Goal: Task Accomplishment & Management: Complete application form

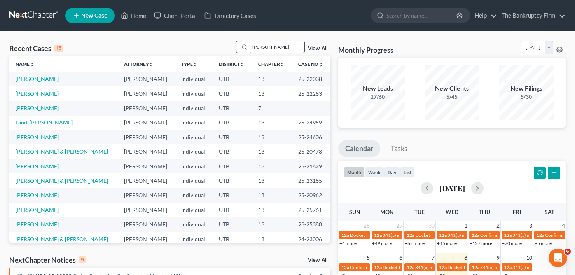
click at [280, 43] on input "[PERSON_NAME]" at bounding box center [277, 46] width 54 height 11
drag, startPoint x: 289, startPoint y: 44, endPoint x: 196, endPoint y: 48, distance: 93.1
click at [197, 48] on div "Recent Cases 15 [PERSON_NAME] View All" at bounding box center [169, 48] width 321 height 15
click at [284, 46] on input "[PERSON_NAME]" at bounding box center [277, 46] width 54 height 11
click at [297, 49] on input "[PERSON_NAME]" at bounding box center [277, 46] width 54 height 11
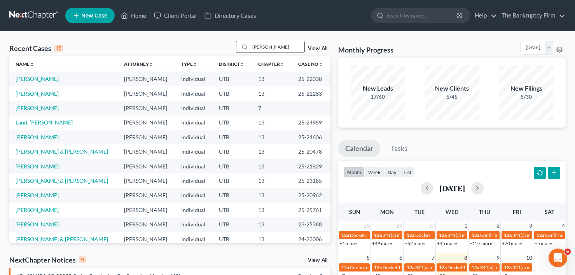
drag, startPoint x: 261, startPoint y: 47, endPoint x: 243, endPoint y: 46, distance: 17.5
click at [246, 49] on div "[PERSON_NAME]" at bounding box center [270, 47] width 69 height 12
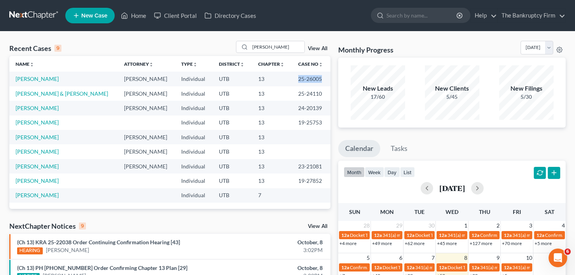
drag, startPoint x: 292, startPoint y: 77, endPoint x: 321, endPoint y: 77, distance: 29.2
click at [321, 77] on td "25-26005" at bounding box center [311, 79] width 39 height 14
copy td "25-26005"
click at [133, 39] on div "Recent Cases 9 [PERSON_NAME] View All Name unfold_more expand_more expand_less …" at bounding box center [287, 263] width 575 height 463
drag, startPoint x: 271, startPoint y: 49, endPoint x: 220, endPoint y: 46, distance: 51.4
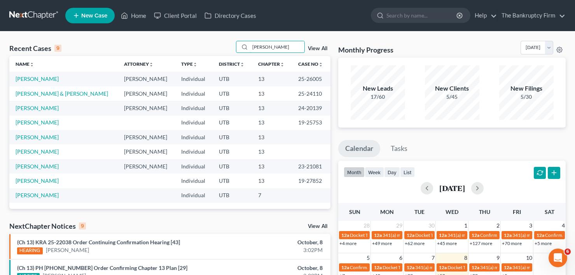
click at [217, 50] on div "Recent Cases 9 [PERSON_NAME] View All" at bounding box center [169, 48] width 321 height 15
type input "[PERSON_NAME]"
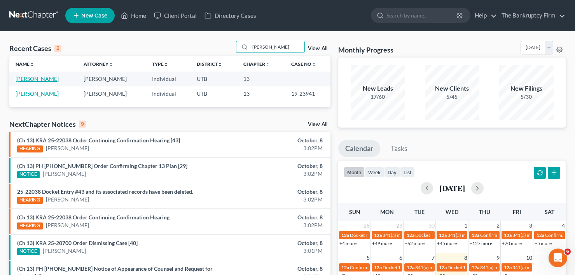
click at [32, 80] on link "[PERSON_NAME]" at bounding box center [37, 78] width 43 height 7
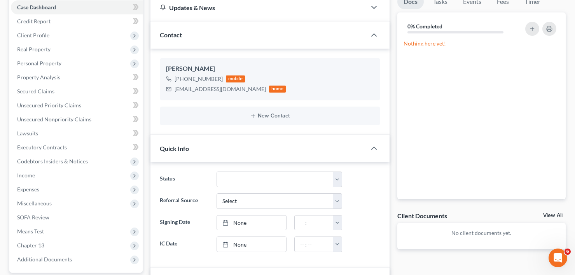
scroll to position [78, 0]
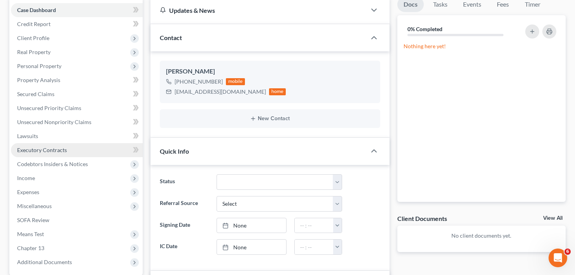
click at [60, 146] on link "Executory Contracts" at bounding box center [77, 150] width 132 height 14
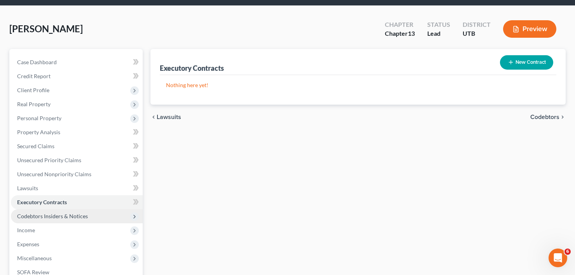
scroll to position [39, 0]
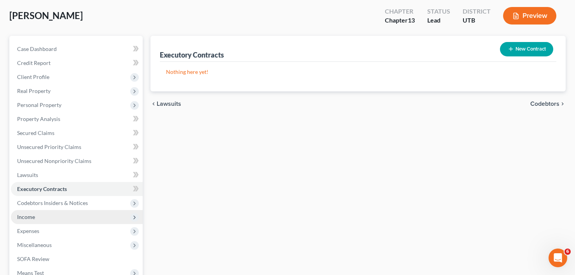
click at [44, 222] on span "Income" at bounding box center [77, 217] width 132 height 14
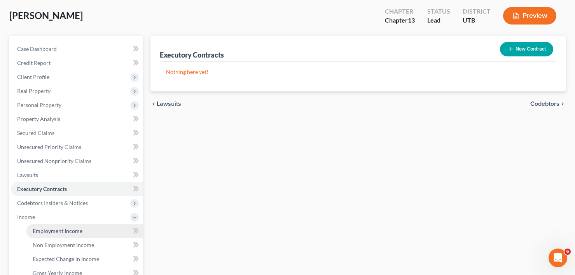
click at [68, 232] on span "Employment Income" at bounding box center [58, 231] width 50 height 7
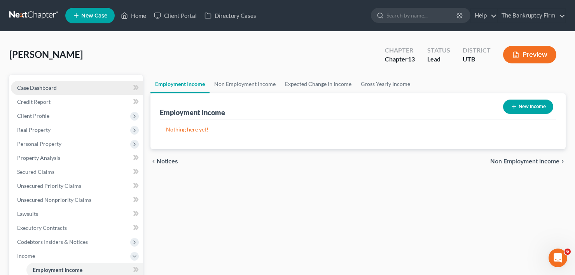
click at [52, 86] on span "Case Dashboard" at bounding box center [37, 87] width 40 height 7
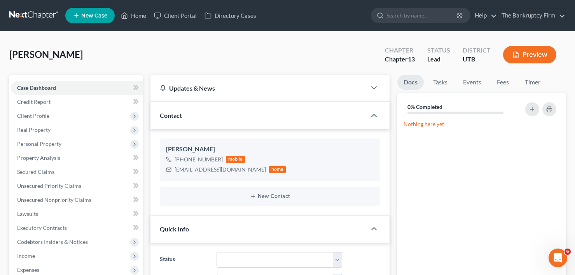
click at [137, 16] on link "Home" at bounding box center [133, 16] width 33 height 14
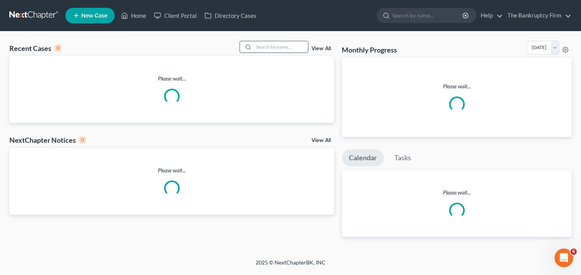
click at [260, 46] on input "search" at bounding box center [281, 46] width 54 height 11
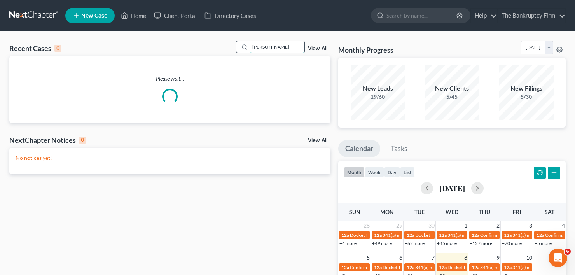
type input "[PERSON_NAME]"
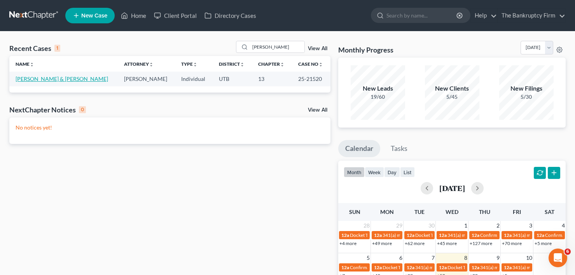
click at [31, 79] on link "[PERSON_NAME] & [PERSON_NAME]" at bounding box center [62, 78] width 93 height 7
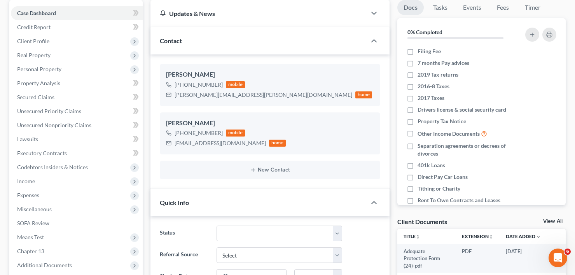
scroll to position [78, 0]
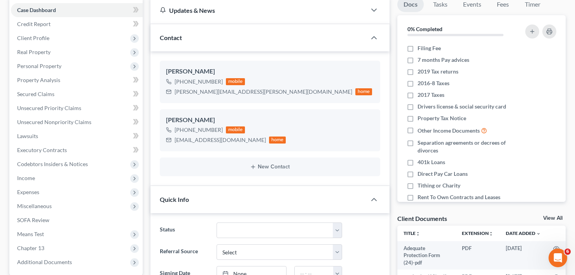
click at [554, 219] on link "View All" at bounding box center [553, 218] width 19 height 5
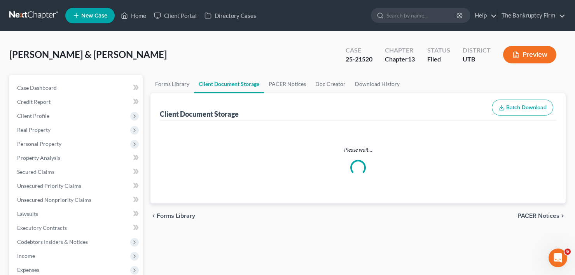
select select "30"
select select "26"
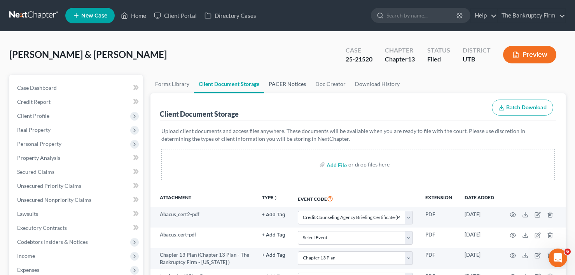
drag, startPoint x: 293, startPoint y: 82, endPoint x: 293, endPoint y: 88, distance: 5.5
click at [293, 82] on link "PACER Notices" at bounding box center [287, 84] width 47 height 19
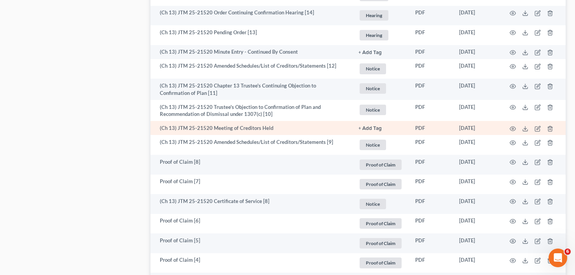
scroll to position [661, 0]
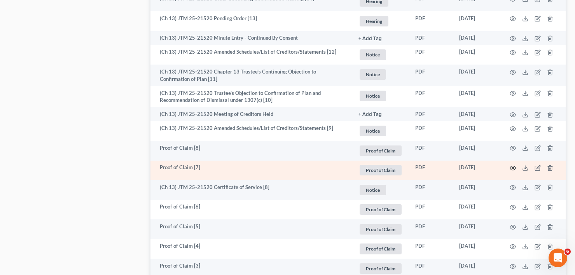
click at [512, 166] on icon "button" at bounding box center [513, 168] width 6 height 6
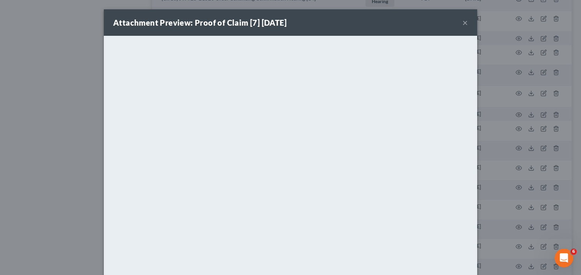
click at [40, 133] on div "Attachment Preview: Proof of Claim [7] [DATE] × <object ng-attr-data='[URL][DOM…" at bounding box center [290, 137] width 581 height 275
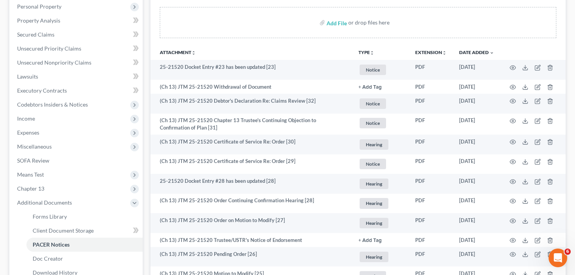
scroll to position [0, 0]
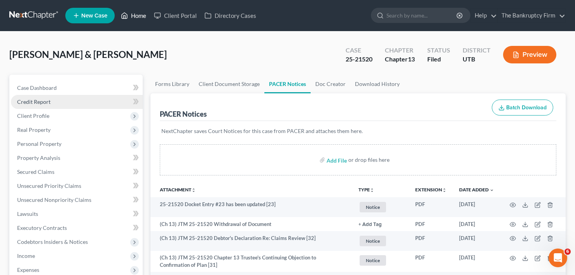
drag, startPoint x: 135, startPoint y: 18, endPoint x: 103, endPoint y: 101, distance: 89.0
click at [135, 18] on link "Home" at bounding box center [133, 16] width 33 height 14
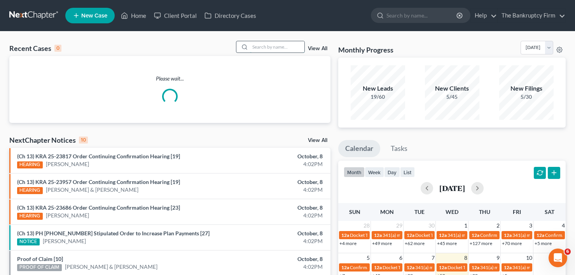
click at [276, 45] on input "search" at bounding box center [277, 46] width 54 height 11
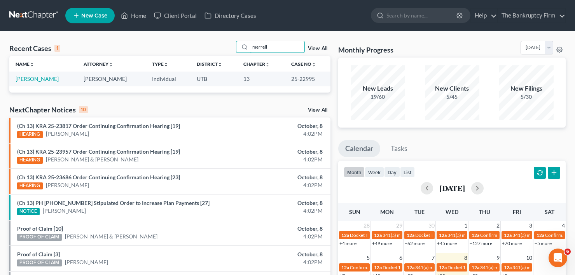
drag, startPoint x: 281, startPoint y: 46, endPoint x: 205, endPoint y: 53, distance: 77.0
click at [205, 53] on div "Recent Cases 1 merrell View All" at bounding box center [169, 48] width 321 height 15
type input "[PERSON_NAME]"
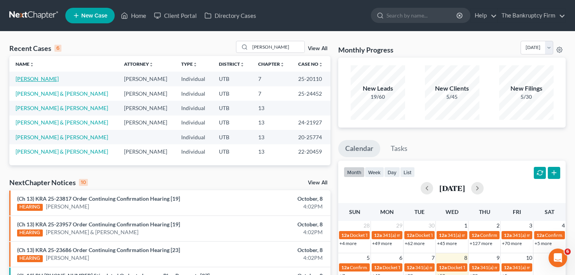
click at [38, 81] on link "[PERSON_NAME]" at bounding box center [37, 78] width 43 height 7
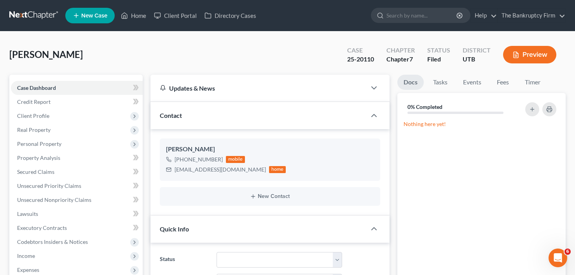
scroll to position [69, 0]
drag, startPoint x: 139, startPoint y: 72, endPoint x: 247, endPoint y: 119, distance: 117.9
click at [139, 72] on div "[PERSON_NAME] Upgraded Case 25-20110 Chapter Chapter 7 Status [GEOGRAPHIC_DATA]…" at bounding box center [287, 58] width 557 height 34
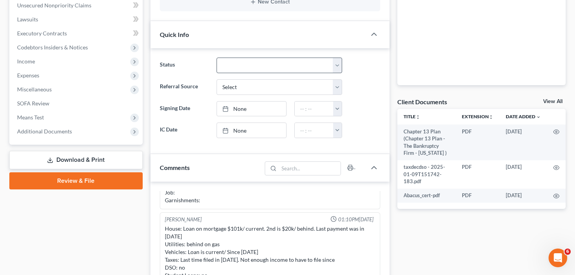
click at [549, 100] on link "View All" at bounding box center [553, 101] width 19 height 5
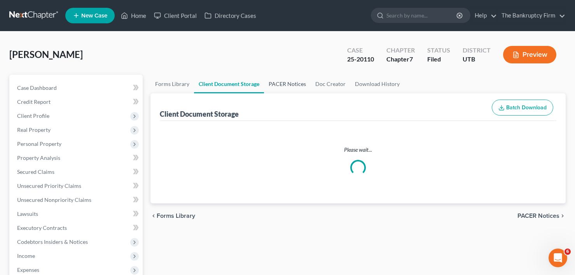
select select "30"
select select "26"
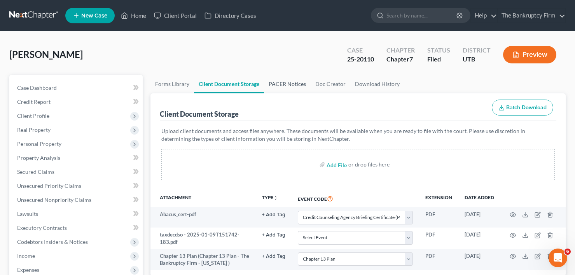
click at [277, 75] on link "PACER Notices" at bounding box center [287, 84] width 47 height 19
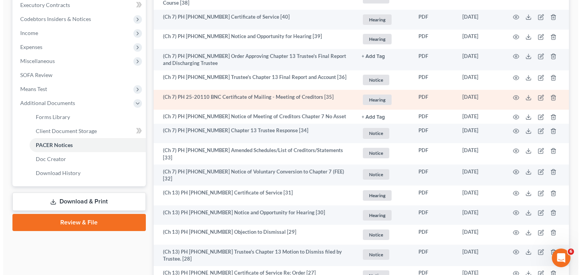
scroll to position [233, 0]
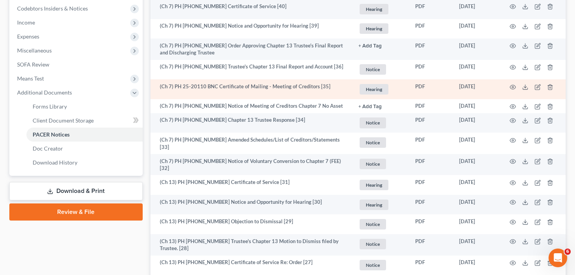
click at [510, 88] on td at bounding box center [533, 89] width 65 height 20
drag, startPoint x: 130, startPoint y: 249, endPoint x: 344, endPoint y: 91, distance: 266.6
click at [514, 86] on icon "button" at bounding box center [513, 87] width 6 height 6
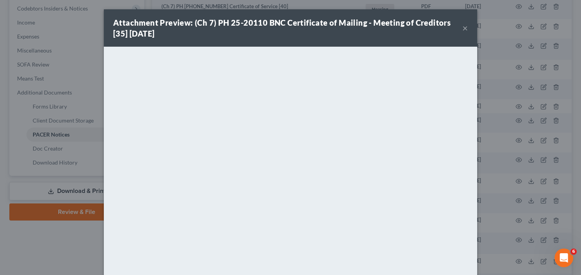
click at [463, 27] on button "×" at bounding box center [465, 27] width 5 height 9
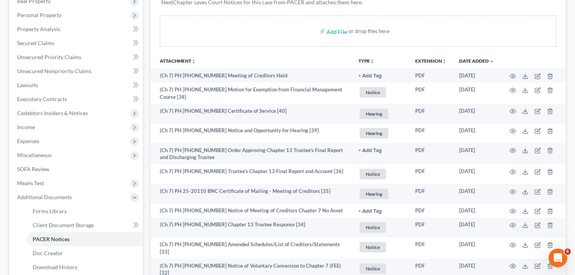
scroll to position [0, 0]
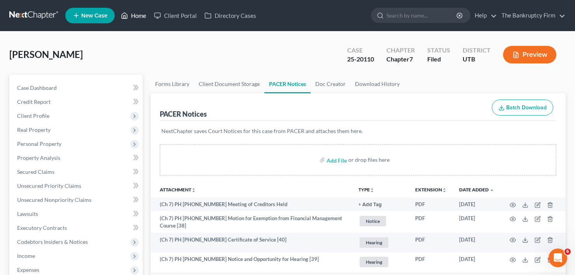
click at [140, 18] on link "Home" at bounding box center [133, 16] width 33 height 14
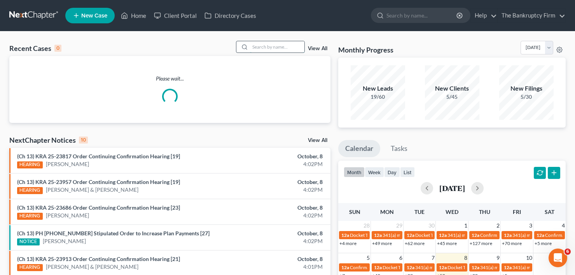
click at [269, 47] on input "search" at bounding box center [277, 46] width 54 height 11
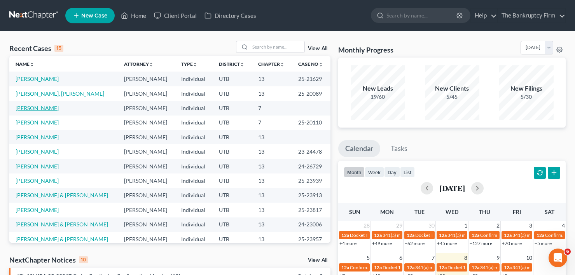
click at [42, 108] on link "[PERSON_NAME]" at bounding box center [37, 108] width 43 height 7
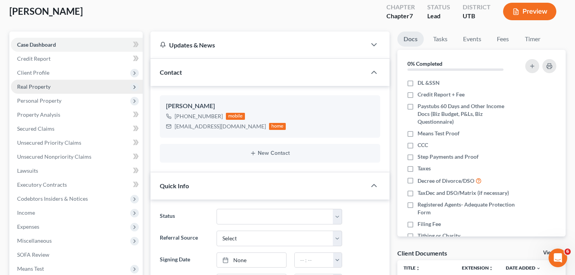
scroll to position [39, 0]
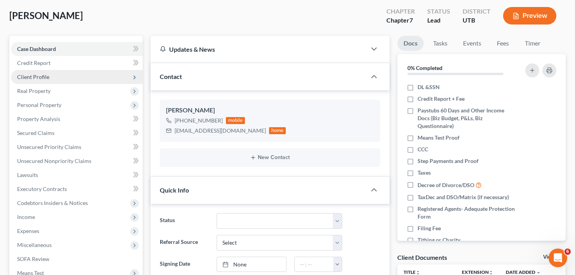
click at [39, 80] on span "Client Profile" at bounding box center [77, 77] width 132 height 14
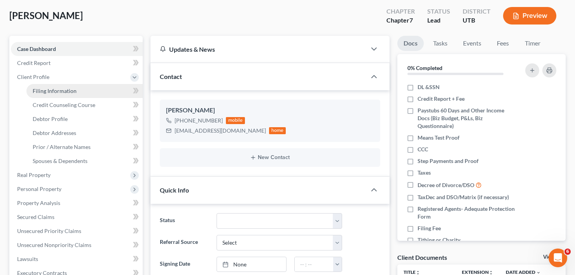
click at [50, 93] on span "Filing Information" at bounding box center [55, 91] width 44 height 7
select select "1"
select select "0"
select select "81"
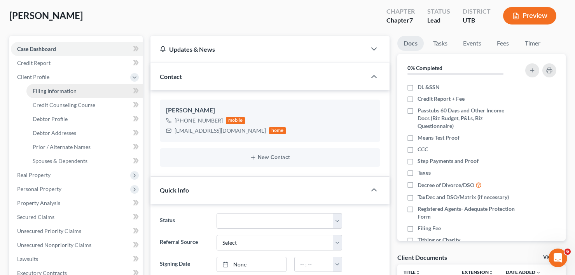
select select "0"
select select "46"
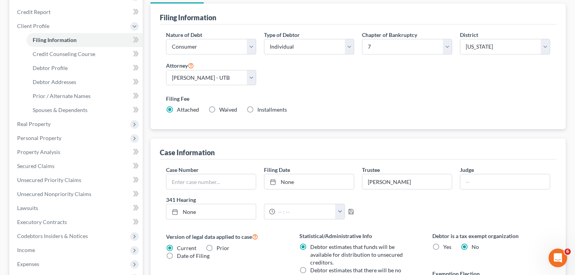
scroll to position [67, 0]
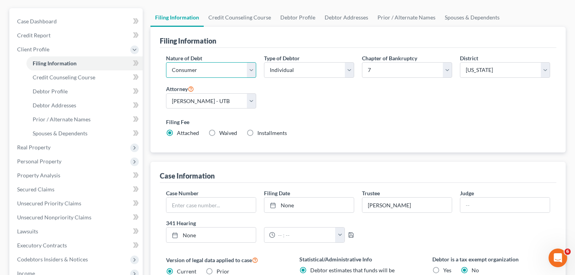
drag, startPoint x: 221, startPoint y: 65, endPoint x: 211, endPoint y: 71, distance: 12.0
click at [221, 65] on select "Select Business Consumer Other" at bounding box center [211, 70] width 90 height 16
select select "0"
click at [166, 62] on select "Select Business Consumer Other" at bounding box center [211, 70] width 90 height 16
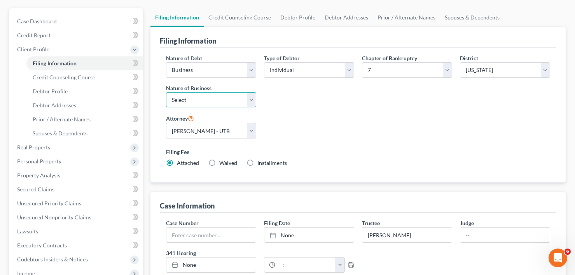
click at [216, 98] on select "Select Clearing Bank Commodity Broker Health Care Business Other Railroad Singl…" at bounding box center [211, 100] width 90 height 16
select select "3"
click at [166, 92] on select "Select Clearing Bank Commodity Broker Health Care Business Other Railroad Singl…" at bounding box center [211, 100] width 90 height 16
click at [233, 18] on link "Credit Counseling Course" at bounding box center [240, 17] width 72 height 19
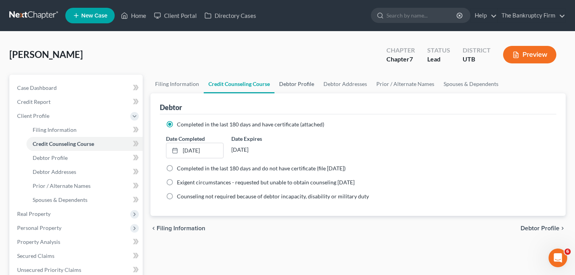
click at [297, 84] on link "Debtor Profile" at bounding box center [297, 84] width 44 height 19
select select "1"
select select "4"
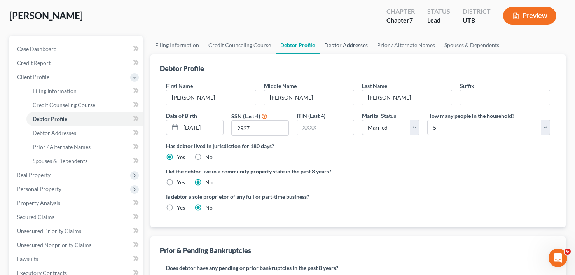
click at [354, 49] on link "Debtor Addresses" at bounding box center [346, 45] width 53 height 19
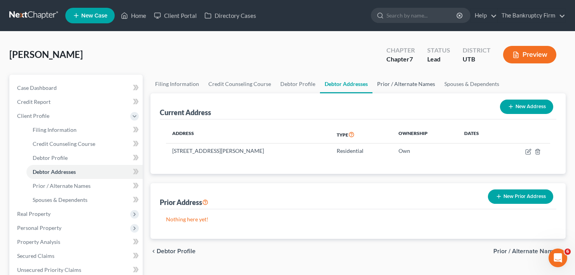
click at [401, 83] on link "Prior / Alternate Names" at bounding box center [406, 84] width 67 height 19
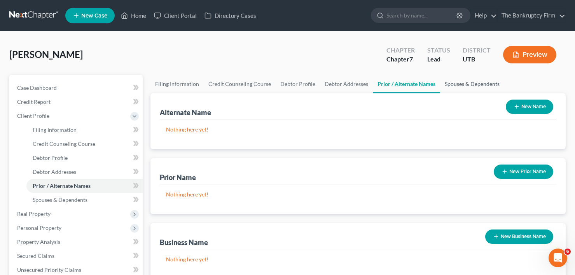
click at [475, 83] on link "Spouses & Dependents" at bounding box center [472, 84] width 64 height 19
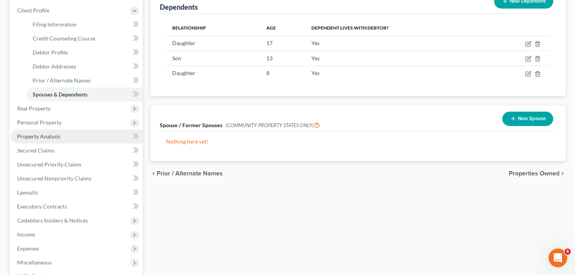
scroll to position [117, 0]
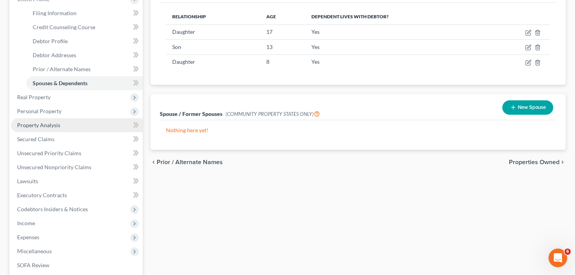
click at [37, 121] on link "Property Analysis" at bounding box center [77, 125] width 132 height 14
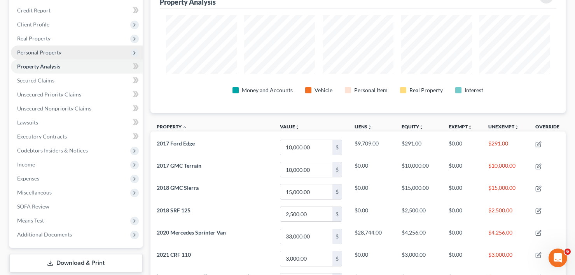
scroll to position [78, 0]
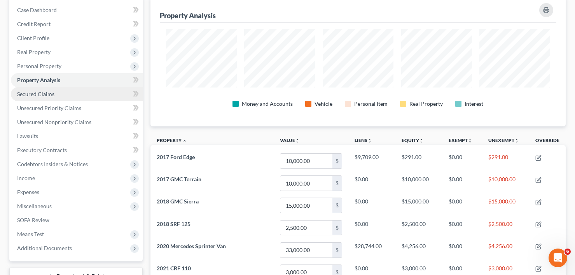
click at [44, 95] on span "Secured Claims" at bounding box center [35, 94] width 37 height 7
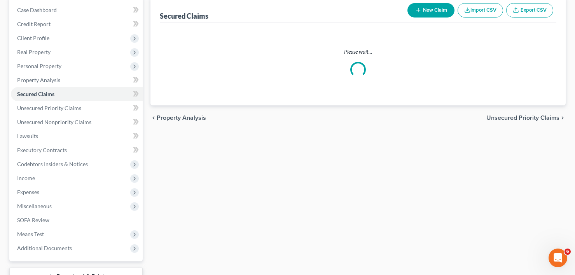
scroll to position [11, 0]
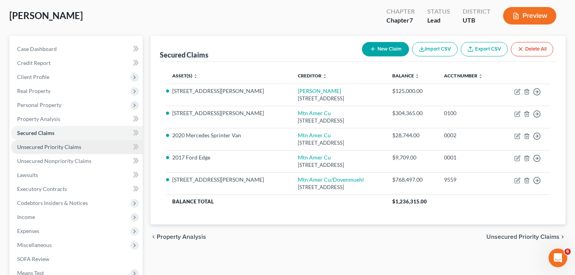
click at [77, 146] on span "Unsecured Priority Claims" at bounding box center [49, 147] width 64 height 7
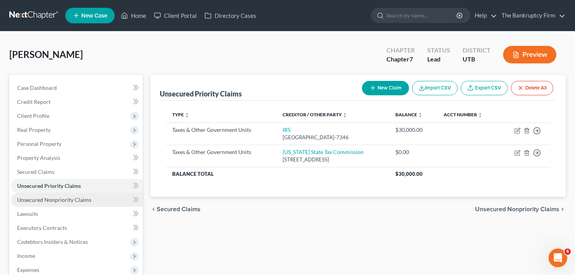
click at [75, 198] on span "Unsecured Nonpriority Claims" at bounding box center [54, 200] width 74 height 7
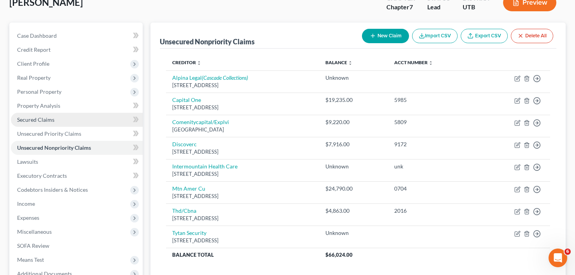
scroll to position [39, 0]
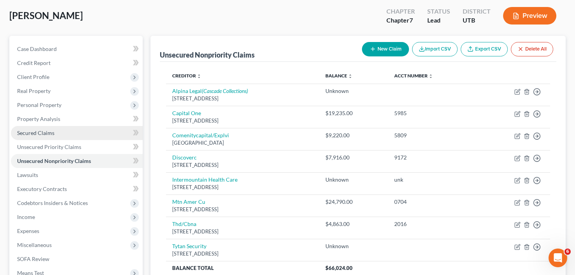
click at [40, 133] on span "Secured Claims" at bounding box center [35, 133] width 37 height 7
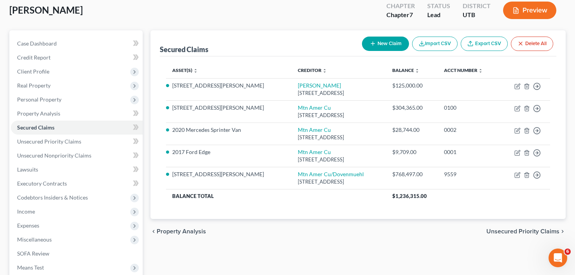
scroll to position [39, 0]
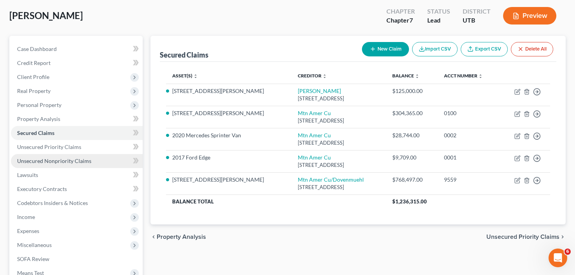
click at [47, 160] on span "Unsecured Nonpriority Claims" at bounding box center [54, 161] width 74 height 7
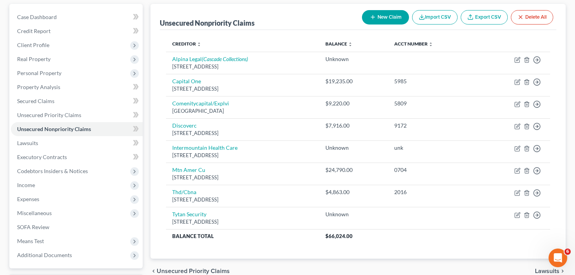
scroll to position [61, 0]
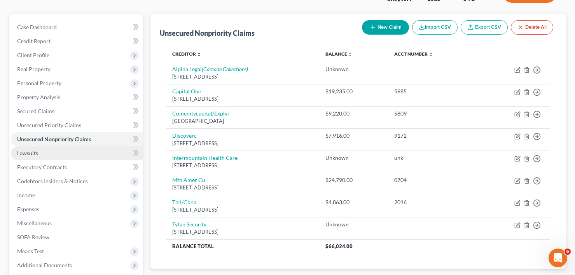
click at [31, 154] on span "Lawsuits" at bounding box center [27, 153] width 21 height 7
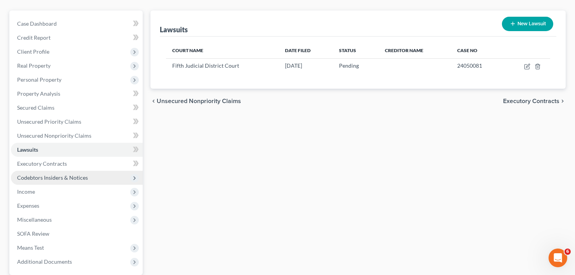
scroll to position [78, 0]
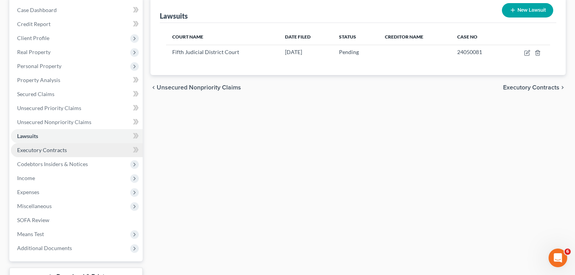
click at [42, 151] on span "Executory Contracts" at bounding box center [42, 150] width 50 height 7
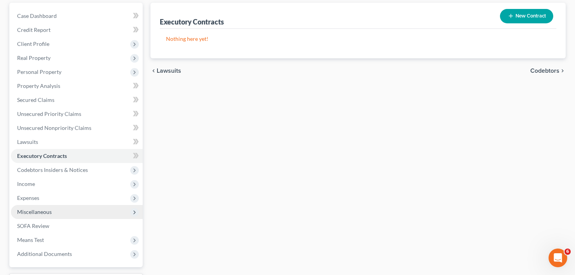
scroll to position [117, 0]
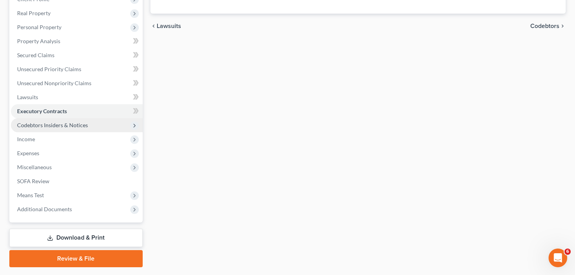
click at [49, 126] on span "Codebtors Insiders & Notices" at bounding box center [52, 125] width 71 height 7
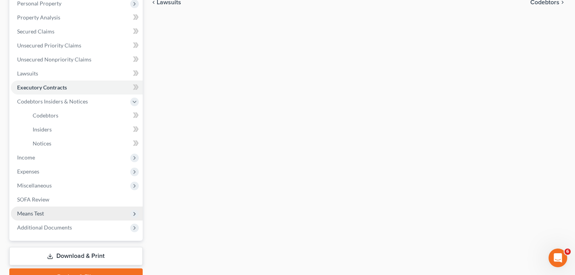
scroll to position [156, 0]
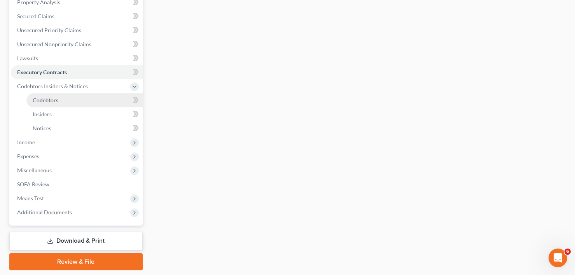
click at [33, 97] on span "Codebtors" at bounding box center [46, 100] width 26 height 7
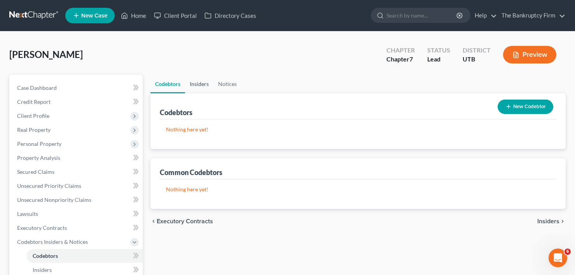
drag, startPoint x: 204, startPoint y: 93, endPoint x: 199, endPoint y: 81, distance: 12.9
click at [203, 93] on div "Codebtors New Codebtor" at bounding box center [358, 106] width 397 height 26
click at [199, 81] on link "Insiders" at bounding box center [199, 84] width 28 height 19
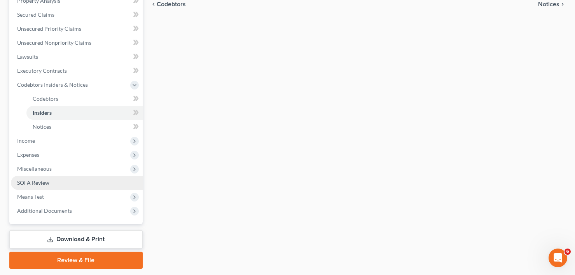
scroll to position [181, 0]
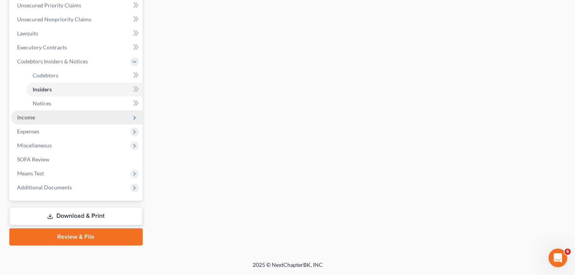
click at [27, 118] on span "Income" at bounding box center [26, 117] width 18 height 7
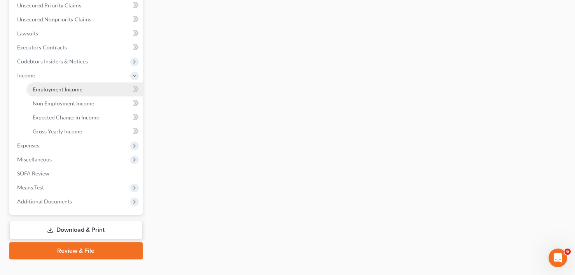
click at [56, 93] on link "Employment Income" at bounding box center [84, 89] width 116 height 14
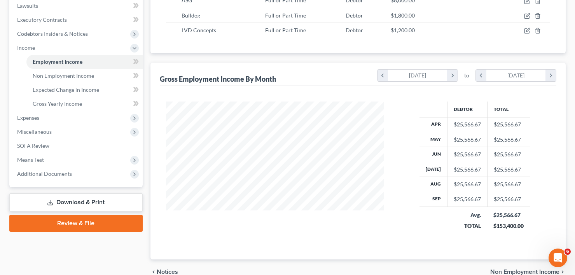
scroll to position [195, 0]
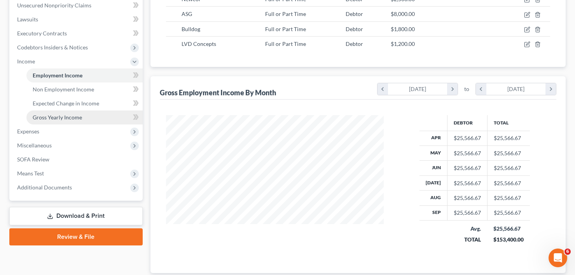
click at [60, 115] on span "Gross Yearly Income" at bounding box center [57, 117] width 49 height 7
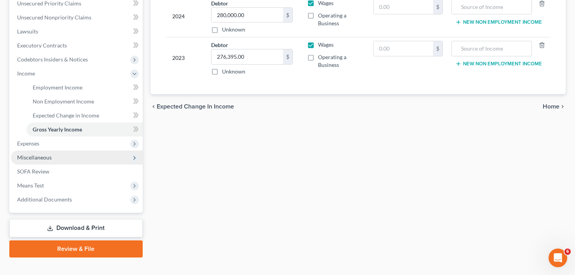
scroll to position [195, 0]
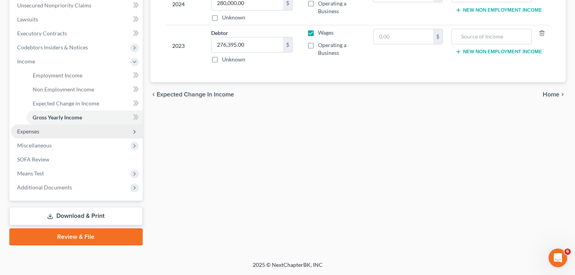
click at [32, 134] on span "Expenses" at bounding box center [28, 131] width 22 height 7
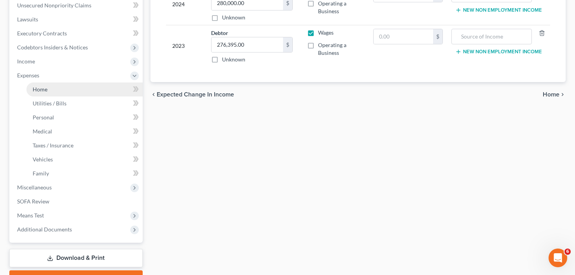
click at [44, 91] on span "Home" at bounding box center [40, 89] width 15 height 7
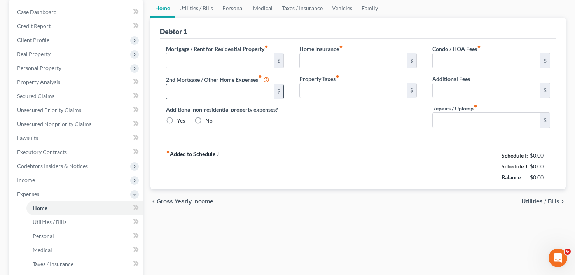
type input "5,100.00"
type input "2,500.00"
radio input "true"
type input "0.00"
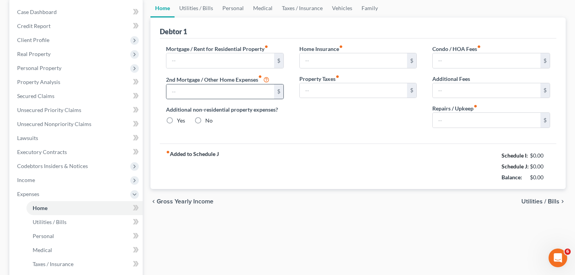
type input "0.00"
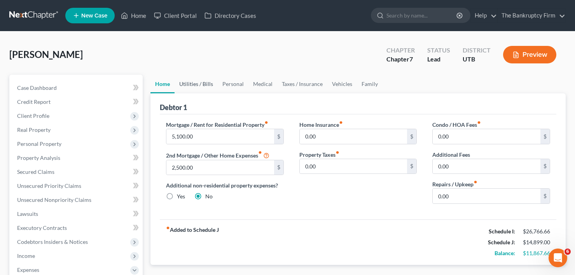
click at [198, 83] on link "Utilities / Bills" at bounding box center [196, 84] width 43 height 19
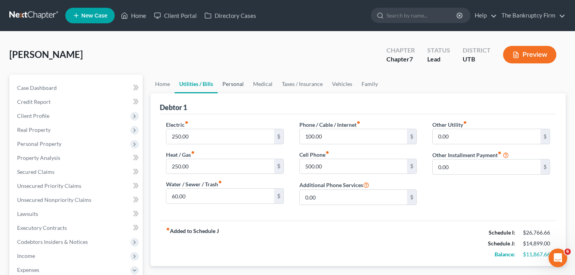
click at [230, 82] on link "Personal" at bounding box center [233, 84] width 31 height 19
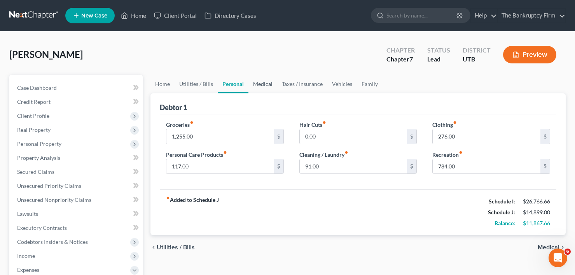
click at [262, 84] on link "Medical" at bounding box center [263, 84] width 29 height 19
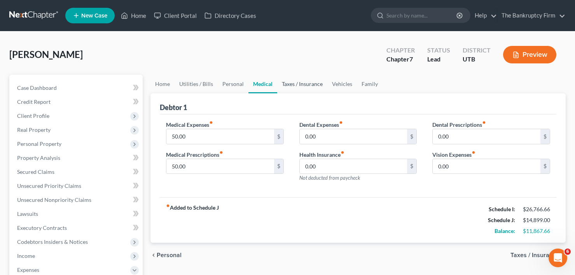
click at [291, 86] on link "Taxes / Insurance" at bounding box center [302, 84] width 50 height 19
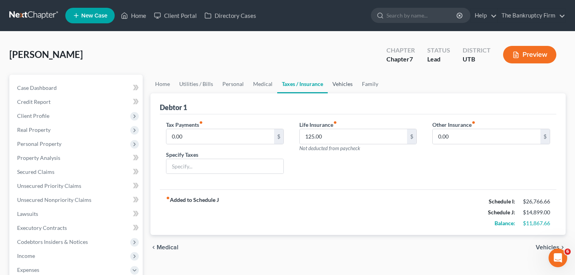
click at [329, 82] on link "Vehicles" at bounding box center [343, 84] width 30 height 19
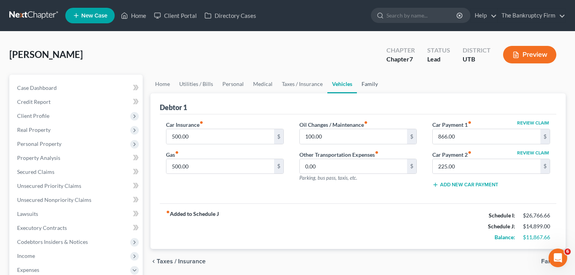
click at [375, 84] on link "Family" at bounding box center [370, 84] width 26 height 19
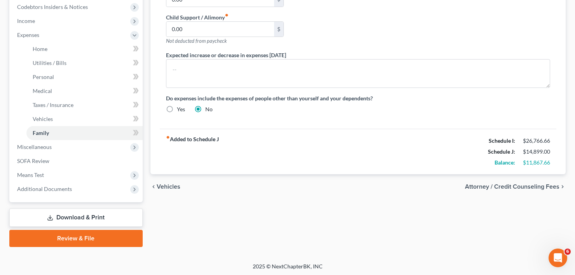
scroll to position [237, 0]
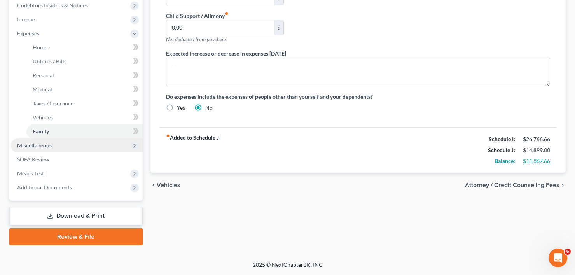
click at [36, 146] on span "Miscellaneous" at bounding box center [34, 145] width 35 height 7
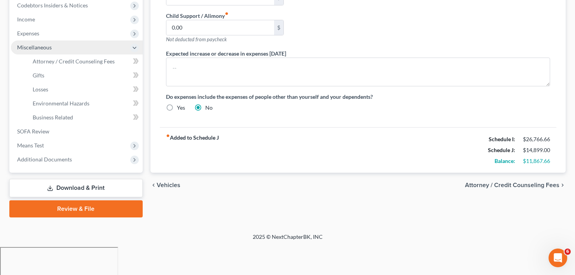
scroll to position [209, 0]
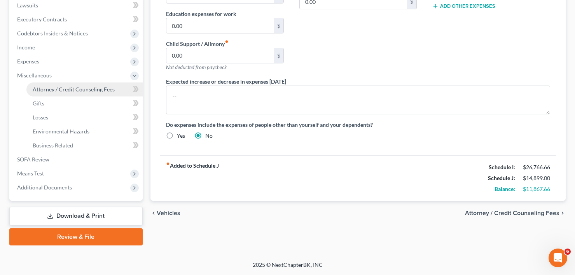
click at [60, 88] on span "Attorney / Credit Counseling Fees" at bounding box center [74, 89] width 82 height 7
select select "0"
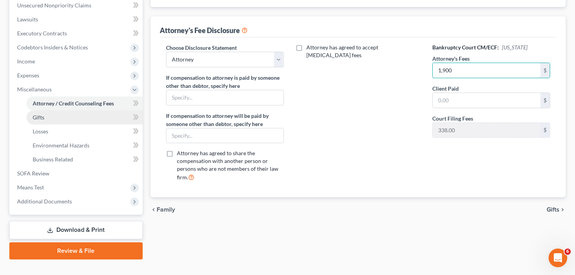
type input "1,900"
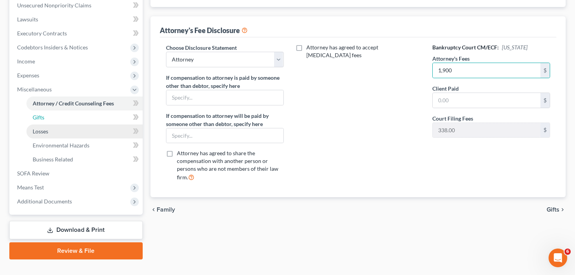
drag, startPoint x: 39, startPoint y: 119, endPoint x: 44, endPoint y: 125, distance: 7.5
click at [39, 119] on span "Gifts" at bounding box center [39, 117] width 12 height 7
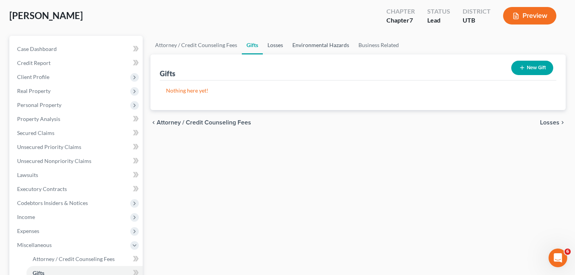
drag, startPoint x: 281, startPoint y: 44, endPoint x: 318, endPoint y: 46, distance: 37.0
click at [281, 44] on link "Losses" at bounding box center [275, 45] width 25 height 19
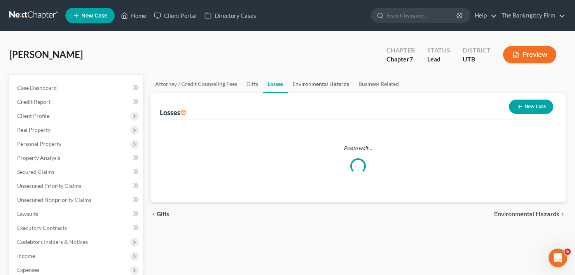
drag, startPoint x: 319, startPoint y: 46, endPoint x: 312, endPoint y: 80, distance: 34.9
click at [319, 48] on div "[PERSON_NAME] Upgraded Chapter Chapter 7 Status Lead District UTB Preview" at bounding box center [287, 58] width 557 height 34
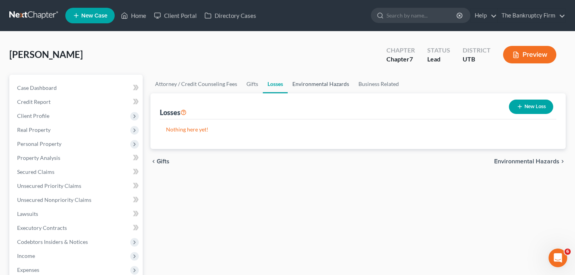
click at [332, 86] on link "Environmental Hazards" at bounding box center [321, 84] width 66 height 19
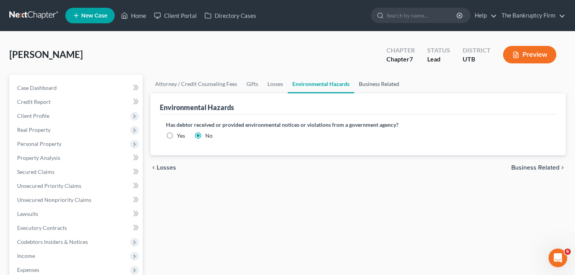
click at [370, 86] on link "Business Related" at bounding box center [379, 84] width 50 height 19
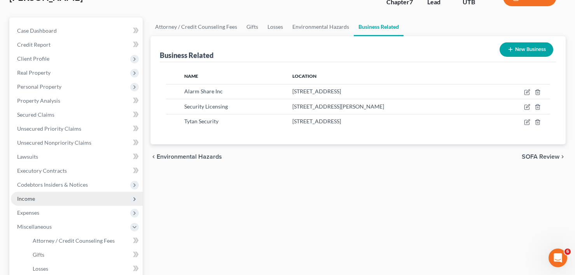
scroll to position [78, 0]
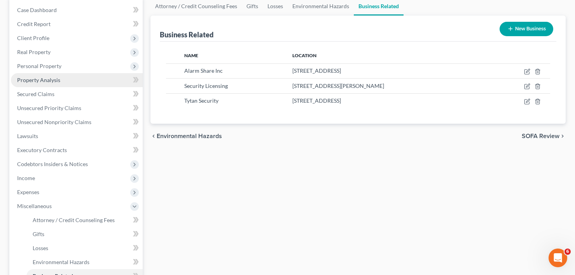
click at [41, 81] on span "Property Analysis" at bounding box center [38, 80] width 43 height 7
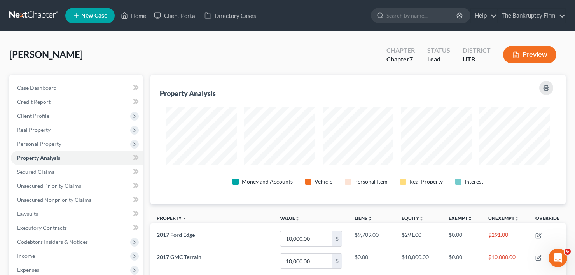
scroll to position [388984, 388698]
click at [41, 146] on span "Personal Property" at bounding box center [39, 143] width 44 height 7
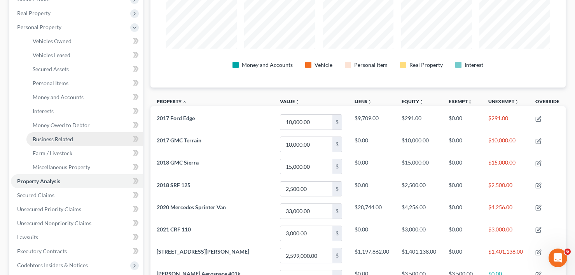
click at [74, 140] on link "Business Related" at bounding box center [84, 139] width 116 height 14
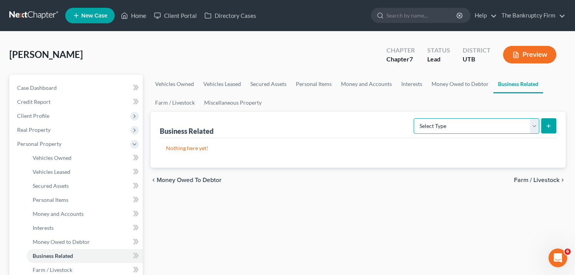
click at [501, 123] on select "Select Type Customer Lists Franchises Inventory Licenses Machinery Office Equip…" at bounding box center [477, 126] width 126 height 16
drag, startPoint x: 404, startPoint y: 101, endPoint x: 448, endPoint y: 85, distance: 46.9
click at [404, 101] on ul "Vehicles Owned Vehicles Leased Secured Assets Personal Items Money and Accounts…" at bounding box center [359, 93] width 416 height 37
click at [407, 84] on link "Interests" at bounding box center [412, 84] width 30 height 19
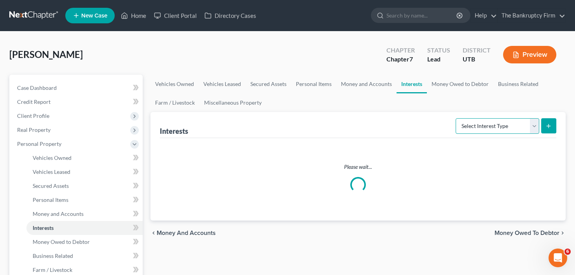
click at [509, 125] on select "Select Interest Type 401K Annuity Bond Education IRA Government Bond Government…" at bounding box center [498, 126] width 84 height 16
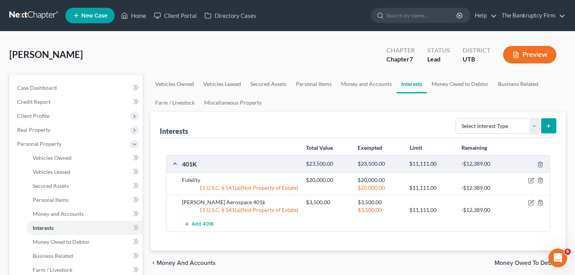
drag, startPoint x: 386, startPoint y: 105, endPoint x: 476, endPoint y: 95, distance: 90.5
click at [386, 105] on ul "Vehicles Owned Vehicles Leased Secured Assets Personal Items Money and Accounts…" at bounding box center [359, 93] width 416 height 37
click at [233, 103] on link "Miscellaneous Property" at bounding box center [233, 102] width 67 height 19
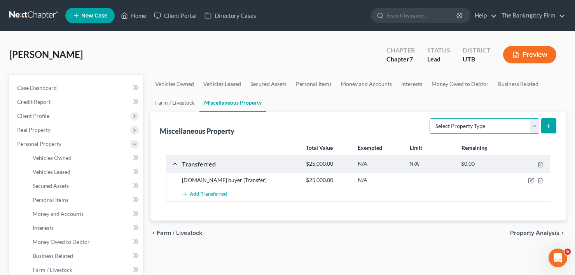
click at [474, 124] on select "Select Property Type Assigned for Creditor Benefit [DATE] Holding for Another N…" at bounding box center [485, 126] width 110 height 16
select select "not_yet_listed"
click at [430, 118] on select "Select Property Type Assigned for Creditor Benefit [DATE] Holding for Another N…" at bounding box center [485, 126] width 110 height 16
click at [526, 56] on button "Preview" at bounding box center [530, 55] width 53 height 18
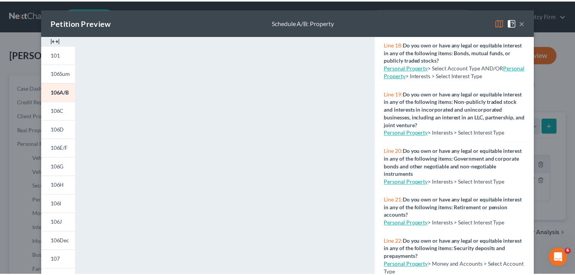
scroll to position [817, 0]
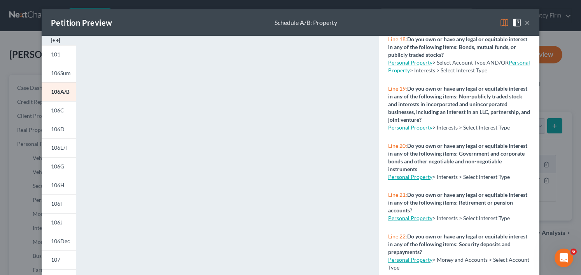
click at [525, 21] on button "×" at bounding box center [527, 22] width 5 height 9
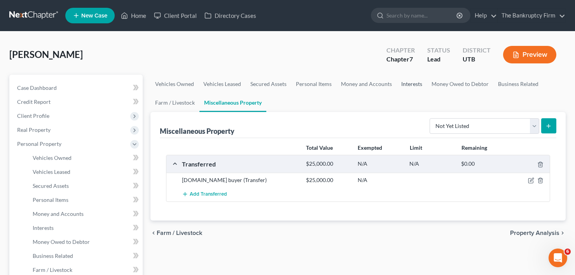
click at [407, 88] on link "Interests" at bounding box center [412, 84] width 30 height 19
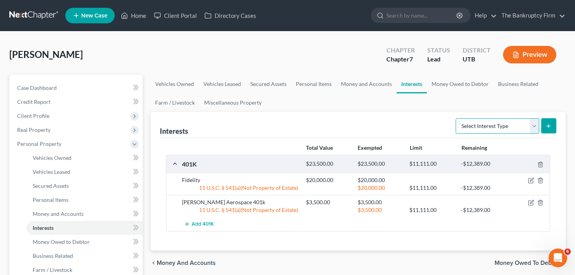
click at [509, 125] on select "Select Interest Type 401K Annuity Bond Education IRA Government Bond Government…" at bounding box center [498, 126] width 84 height 16
click at [436, 126] on div "Interests Select Interest Type 401K Annuity Bond Education IRA Government Bond …" at bounding box center [358, 125] width 397 height 26
click at [483, 132] on select "Select Interest Type 401K Annuity Bond Education IRA Government Bond Government…" at bounding box center [498, 126] width 84 height 16
drag, startPoint x: 352, startPoint y: 116, endPoint x: 480, endPoint y: 119, distance: 128.0
click at [352, 116] on div "Interests Select Interest Type 401K Annuity Bond Education IRA Government Bond …" at bounding box center [358, 125] width 397 height 26
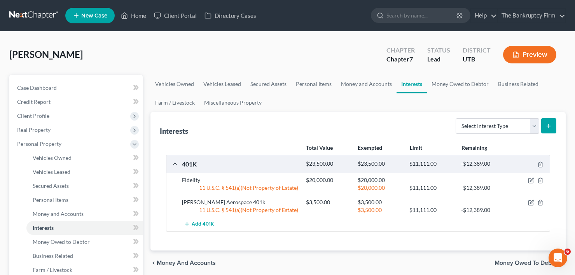
click at [232, 126] on div "Interests Select Interest Type 401K Annuity Bond Education IRA Government Bond …" at bounding box center [358, 125] width 397 height 26
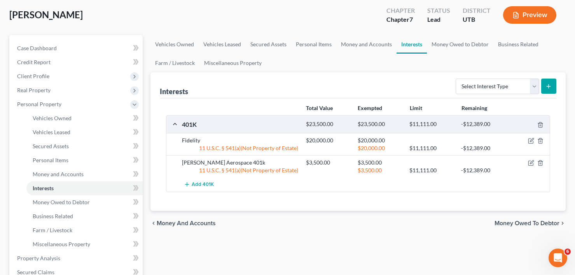
scroll to position [39, 0]
click at [521, 39] on link "Business Related" at bounding box center [519, 45] width 50 height 19
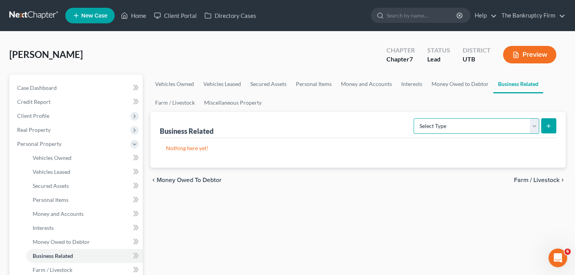
click at [483, 129] on select "Select Type Customer Lists Franchises Inventory Licenses Machinery Office Equip…" at bounding box center [477, 126] width 126 height 16
click at [376, 120] on div "Business Related Select Type Customer Lists Franchises Inventory Licenses Machi…" at bounding box center [358, 125] width 397 height 26
click at [404, 88] on link "Interests" at bounding box center [412, 84] width 30 height 19
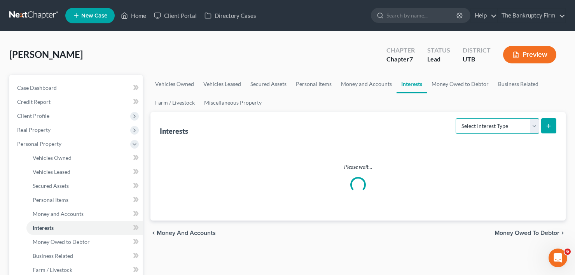
click at [476, 127] on select "Select Interest Type 401K Annuity Bond Education IRA Government Bond Government…" at bounding box center [498, 126] width 84 height 16
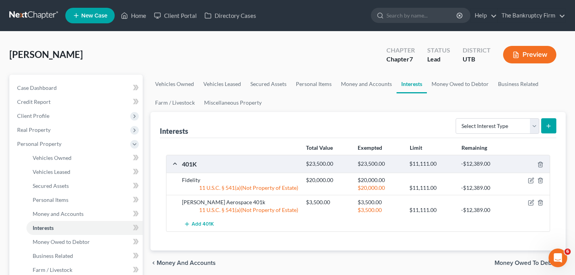
click at [305, 111] on ul "Vehicles Owned Vehicles Leased Secured Assets Personal Items Money and Accounts…" at bounding box center [359, 93] width 416 height 37
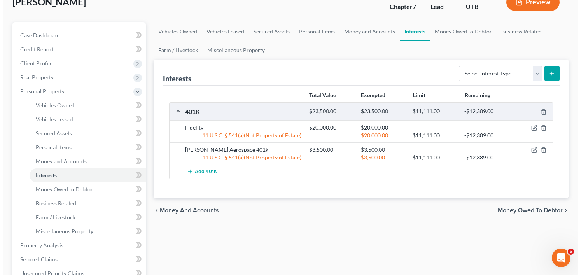
scroll to position [39, 0]
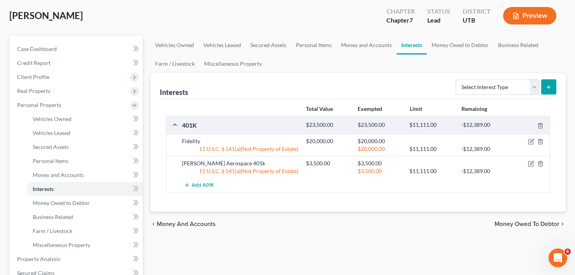
click at [533, 17] on button "Preview" at bounding box center [530, 16] width 53 height 18
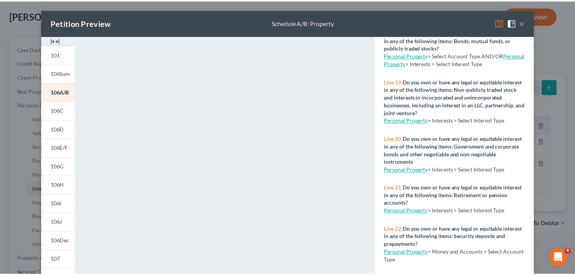
scroll to position [817, 0]
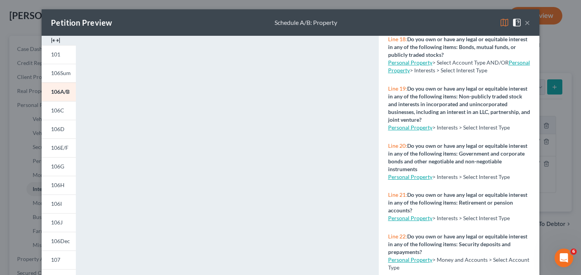
click at [411, 131] on link "Personal Property" at bounding box center [410, 127] width 44 height 7
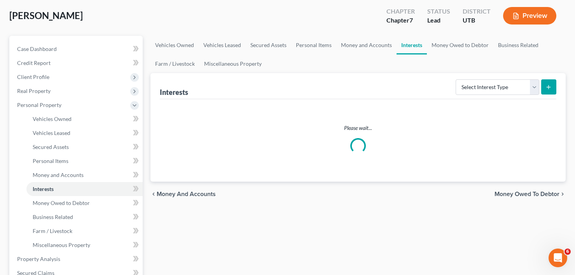
scroll to position [0, 0]
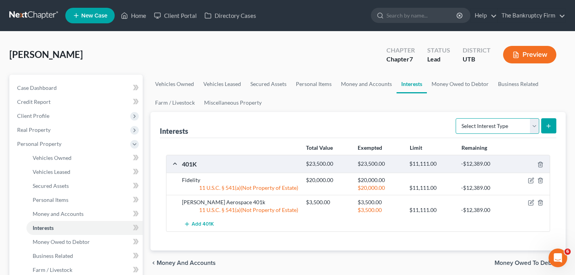
click at [489, 128] on select "Select Interest Type 401K Annuity Bond Education IRA Government Bond Government…" at bounding box center [498, 126] width 84 height 16
drag, startPoint x: 332, startPoint y: 54, endPoint x: 539, endPoint y: 84, distance: 209.2
click at [336, 55] on div "[PERSON_NAME] Upgraded Chapter Chapter 7 Status Lead District UTB Preview" at bounding box center [287, 58] width 557 height 34
click at [207, 104] on link "Miscellaneous Property" at bounding box center [233, 102] width 67 height 19
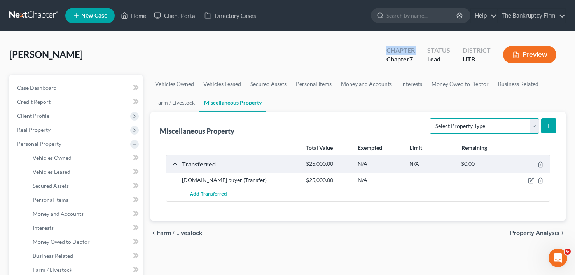
click at [483, 128] on select "Select Property Type Assigned for Creditor Benefit [DATE] Holding for Another N…" at bounding box center [485, 126] width 110 height 16
click at [316, 123] on div "Miscellaneous Property Select Property Type Assigned for Creditor Benefit [DATE…" at bounding box center [358, 125] width 397 height 26
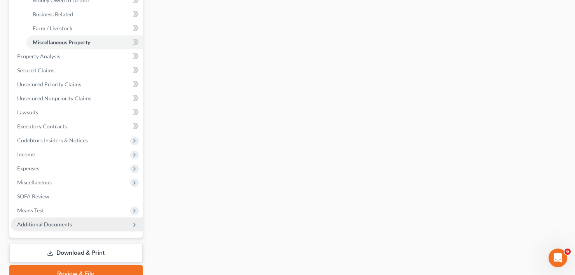
scroll to position [279, 0]
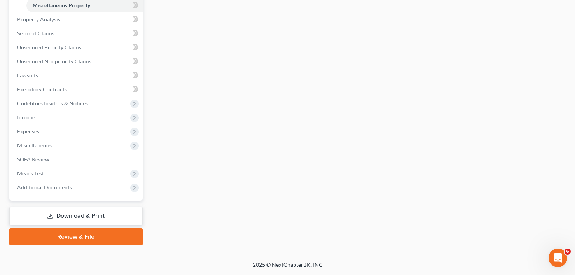
click at [91, 217] on link "Download & Print" at bounding box center [75, 216] width 133 height 18
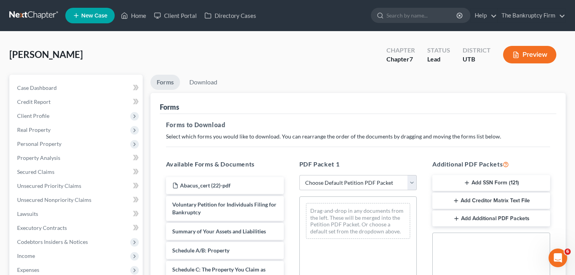
click at [493, 181] on button "Add SSN Form (121)" at bounding box center [492, 183] width 118 height 16
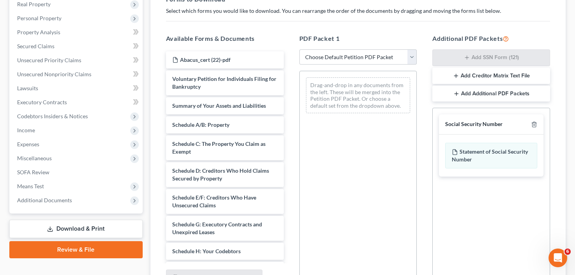
scroll to position [195, 0]
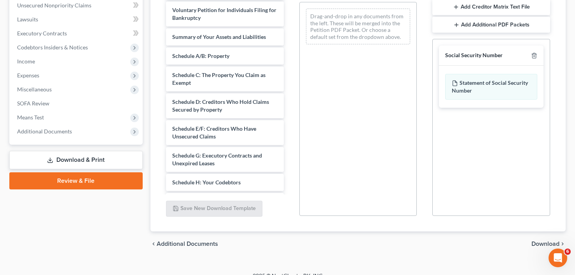
click at [541, 243] on span "Download" at bounding box center [546, 244] width 28 height 6
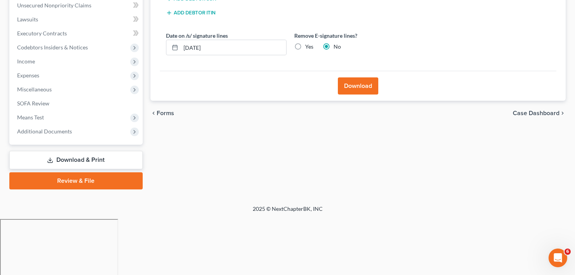
scroll to position [139, 0]
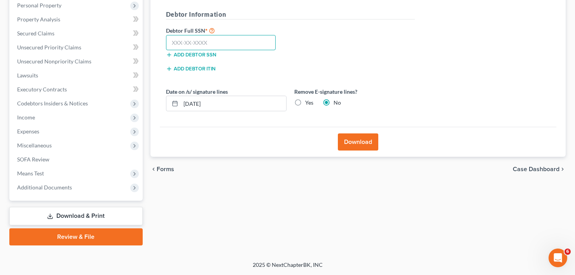
click at [234, 46] on input "text" at bounding box center [221, 43] width 110 height 16
paste input "518-08-2937"
type input "518-08-2937"
click at [360, 141] on button "Download" at bounding box center [358, 141] width 40 height 17
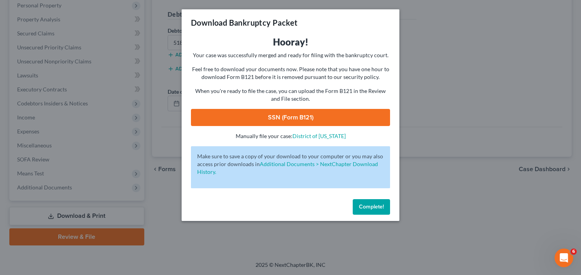
click at [309, 119] on link "SSN (Form B121)" at bounding box center [290, 117] width 199 height 17
drag, startPoint x: 368, startPoint y: 204, endPoint x: 86, endPoint y: 221, distance: 283.0
click at [368, 204] on span "Complete!" at bounding box center [371, 207] width 25 height 7
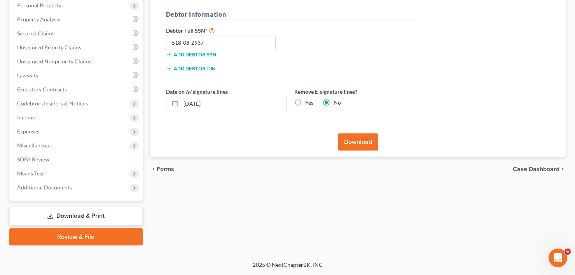
click at [78, 238] on link "Review & File" at bounding box center [75, 236] width 133 height 17
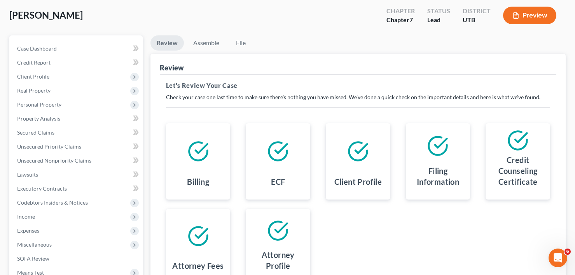
scroll to position [139, 0]
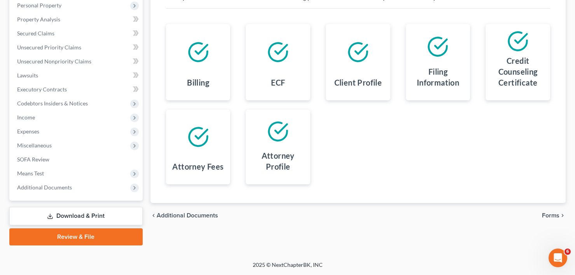
click at [546, 216] on span "Forms" at bounding box center [551, 215] width 18 height 6
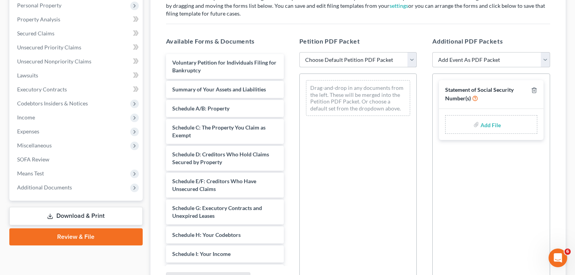
click at [362, 61] on select "Choose Default Petition PDF Packet Emergency Filing (Voluntary Petition and Cre…" at bounding box center [359, 60] width 118 height 16
select select "2"
click at [300, 52] on select "Choose Default Petition PDF Packet Emergency Filing (Voluntary Petition and Cre…" at bounding box center [359, 60] width 118 height 16
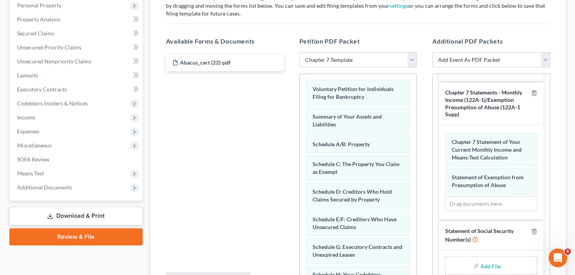
type input "C:\fakepath\bffb23b1-0818-4675-bdd6-3a5a3ec9d840.pdf"
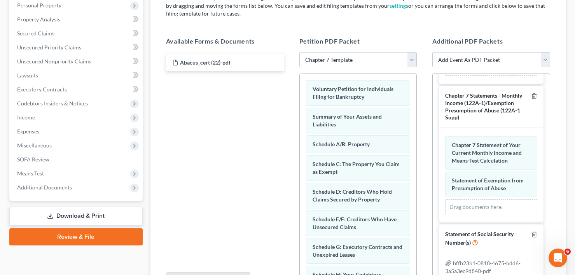
scroll to position [83, 0]
click at [562, 139] on div "Assemble Forms and Events to File Select which forms you want to file merged wi…" at bounding box center [359, 128] width 416 height 349
click at [472, 54] on select "Add Event As PDF Packet Affidavit/Declaration Amended Document Amended Schedule…" at bounding box center [492, 60] width 118 height 16
select select "12"
click at [433, 52] on select "Add Event As PDF Packet Affidavit/Declaration Amended Document Amended Schedule…" at bounding box center [492, 60] width 118 height 16
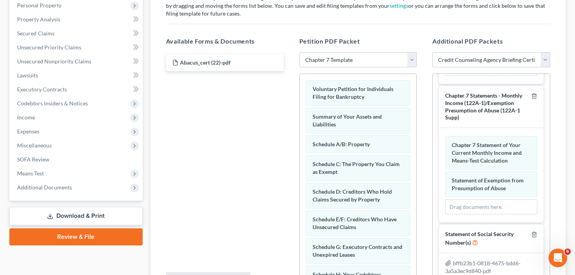
select select
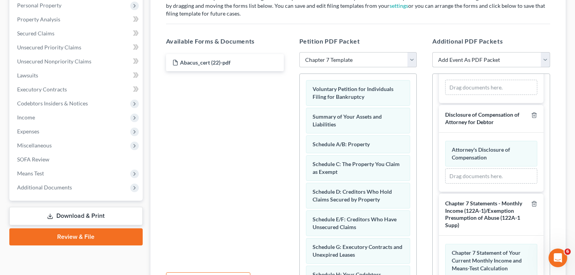
scroll to position [0, 0]
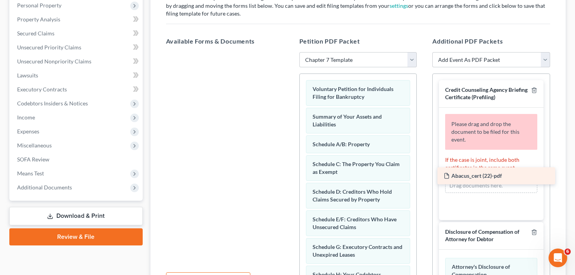
drag, startPoint x: 218, startPoint y: 60, endPoint x: 489, endPoint y: 173, distance: 294.3
click at [290, 52] on div "Abacus_cert (22)-pdf Abacus_cert (22)-pdf" at bounding box center [225, 52] width 130 height 0
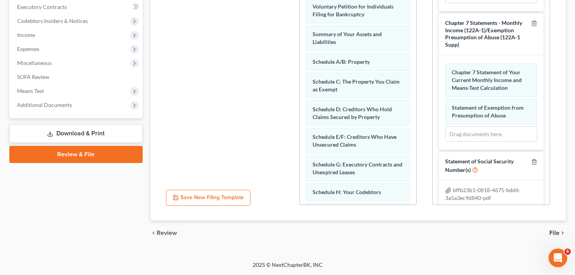
scroll to position [184, 0]
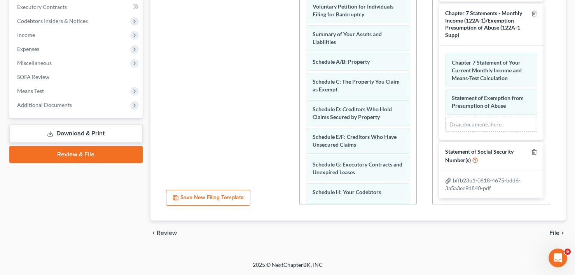
click at [553, 232] on span "File" at bounding box center [555, 233] width 10 height 6
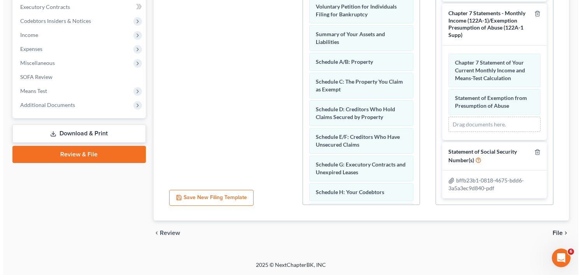
scroll to position [139, 0]
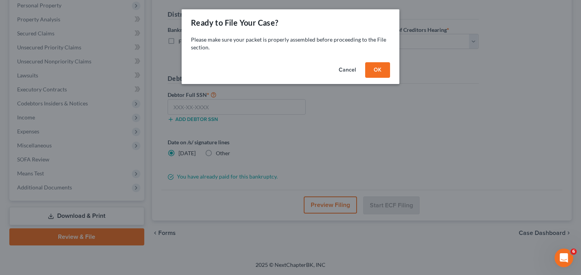
drag, startPoint x: 375, startPoint y: 69, endPoint x: 385, endPoint y: 54, distance: 17.6
click at [375, 68] on button "OK" at bounding box center [377, 70] width 25 height 16
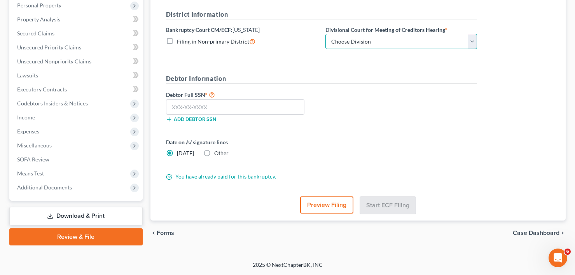
drag, startPoint x: 398, startPoint y: 40, endPoint x: 388, endPoint y: 49, distance: 13.0
click at [398, 40] on select "Choose Division [GEOGRAPHIC_DATA]" at bounding box center [402, 42] width 152 height 16
select select "0"
click at [326, 34] on select "Choose Division [GEOGRAPHIC_DATA]" at bounding box center [402, 42] width 152 height 16
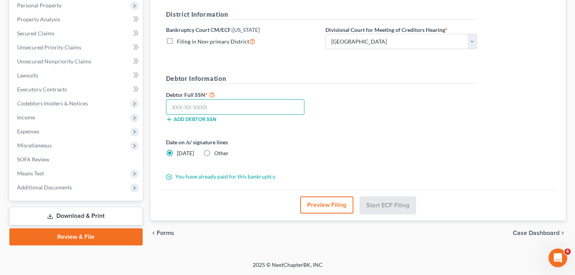
click at [227, 109] on input "text" at bounding box center [235, 107] width 139 height 16
paste input "518-08-2937"
type input "518-08-2937"
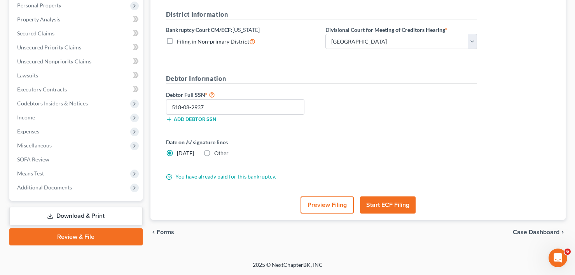
click at [389, 203] on button "Start ECF Filing" at bounding box center [388, 205] width 56 height 17
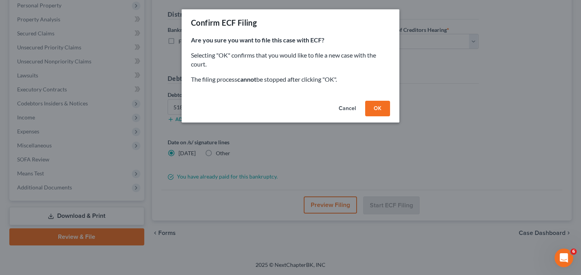
click at [375, 109] on button "OK" at bounding box center [377, 109] width 25 height 16
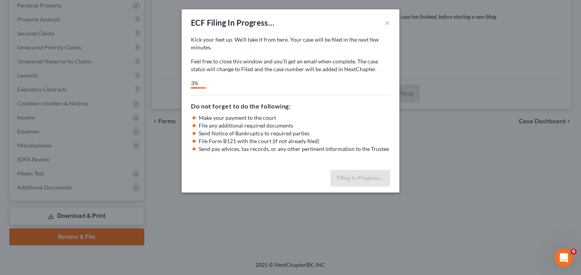
select select "0"
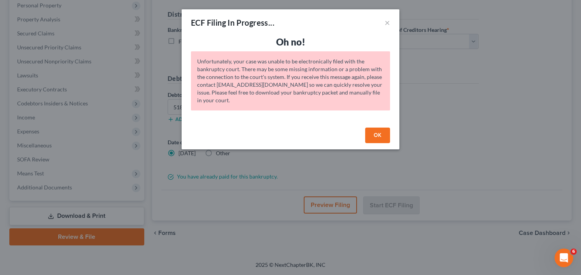
click at [387, 138] on button "OK" at bounding box center [377, 136] width 25 height 16
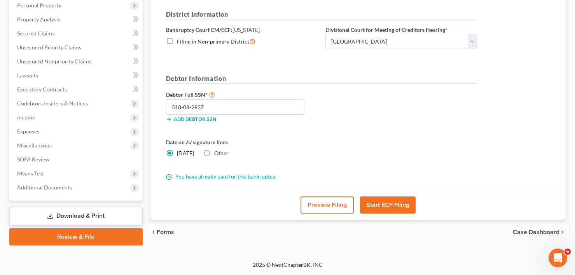
click at [382, 205] on button "Start ECF Filing" at bounding box center [388, 205] width 56 height 17
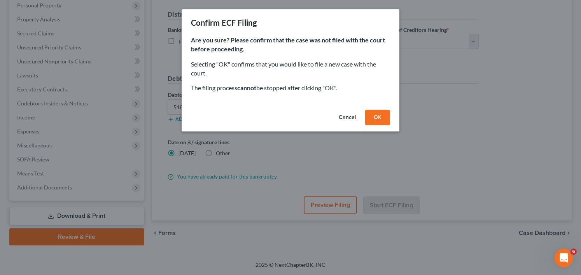
click at [376, 121] on button "OK" at bounding box center [377, 118] width 25 height 16
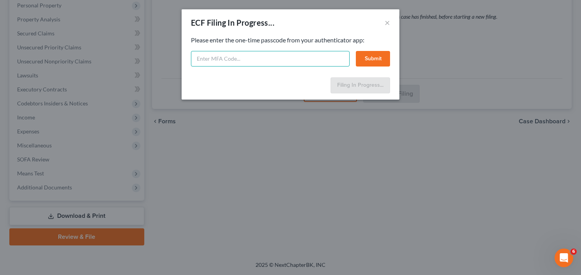
click at [268, 63] on input "text" at bounding box center [270, 59] width 159 height 16
type input "023497"
click at [375, 51] on button "Submit" at bounding box center [373, 59] width 34 height 16
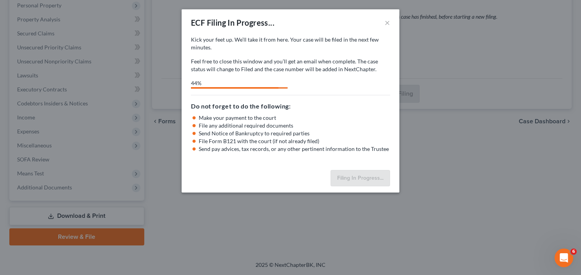
select select "0"
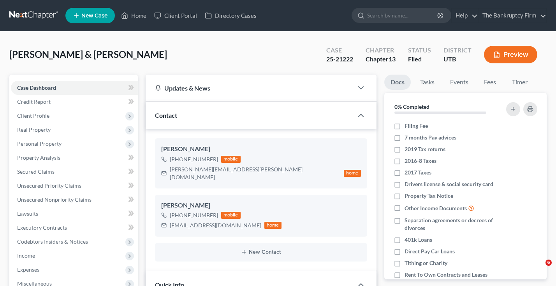
select select "3"
click at [134, 13] on link "Home" at bounding box center [133, 16] width 33 height 14
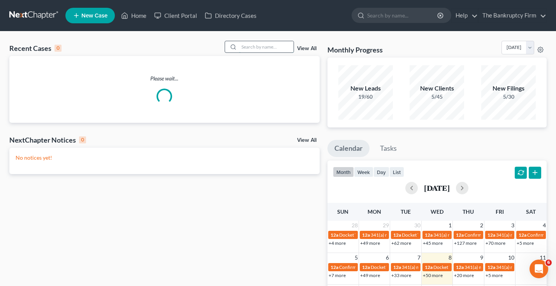
click at [247, 43] on input "search" at bounding box center [266, 46] width 54 height 11
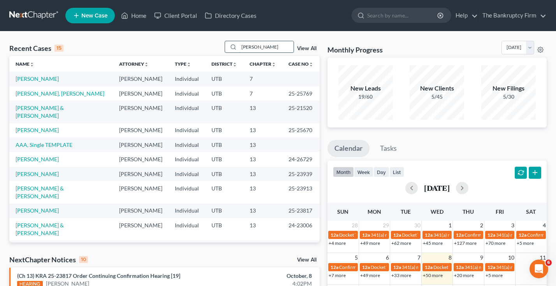
type input "blaylock"
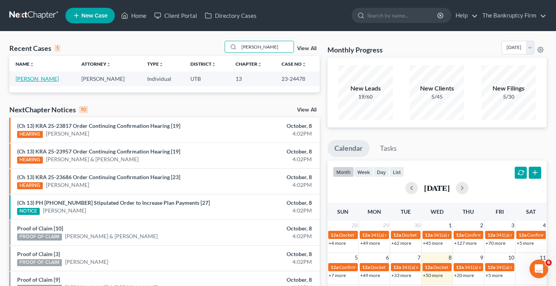
click at [35, 77] on link "[PERSON_NAME]" at bounding box center [37, 78] width 43 height 7
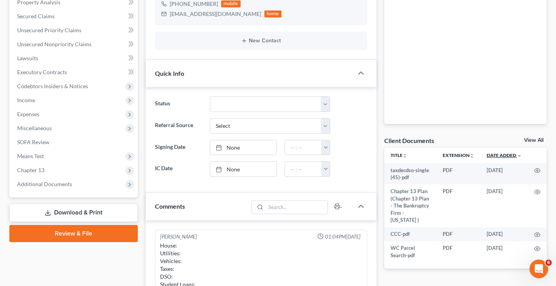
scroll to position [89, 0]
click at [531, 138] on link "View All" at bounding box center [533, 140] width 19 height 5
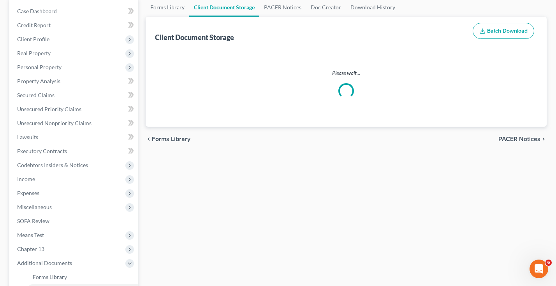
scroll to position [9, 0]
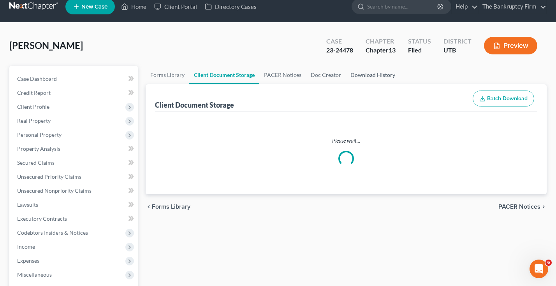
select select "30"
select select "26"
select select "37"
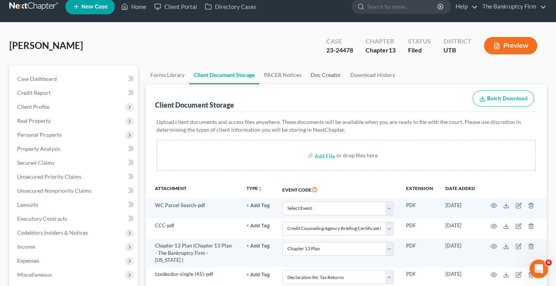
scroll to position [0, 0]
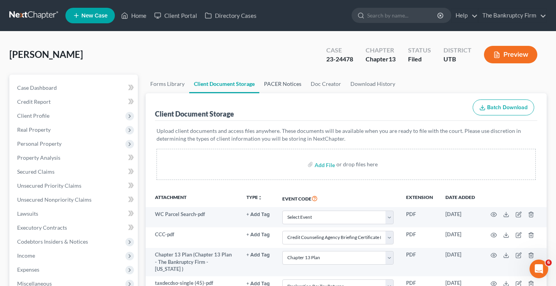
click at [291, 85] on link "PACER Notices" at bounding box center [282, 84] width 47 height 19
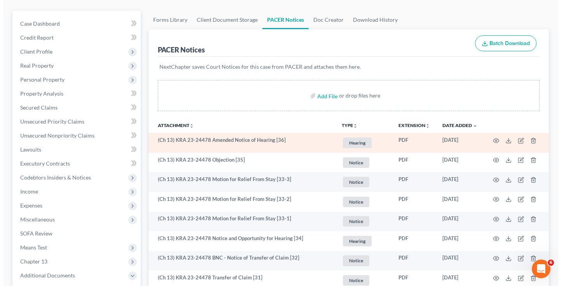
scroll to position [78, 0]
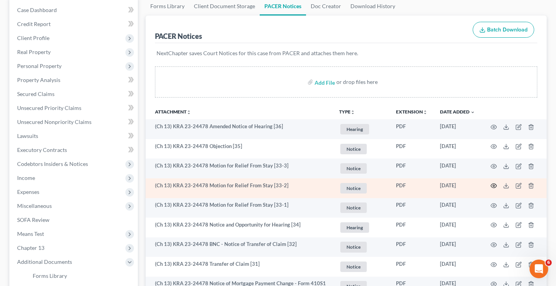
click at [495, 187] on icon "button" at bounding box center [493, 186] width 6 height 6
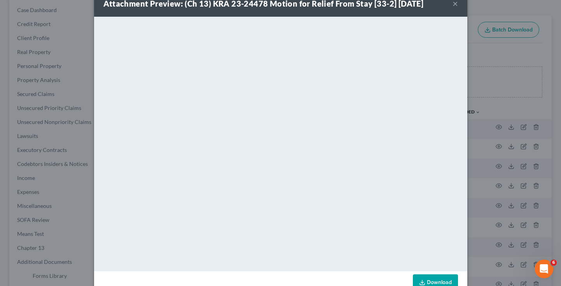
scroll to position [0, 0]
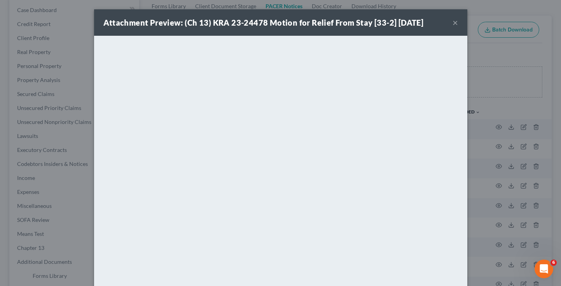
click at [453, 23] on button "×" at bounding box center [455, 22] width 5 height 9
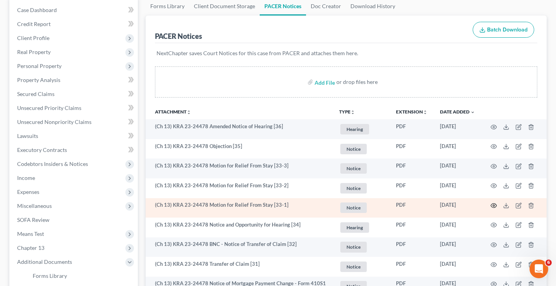
click at [493, 205] on circle "button" at bounding box center [494, 206] width 2 height 2
